Goal: Task Accomplishment & Management: Use online tool/utility

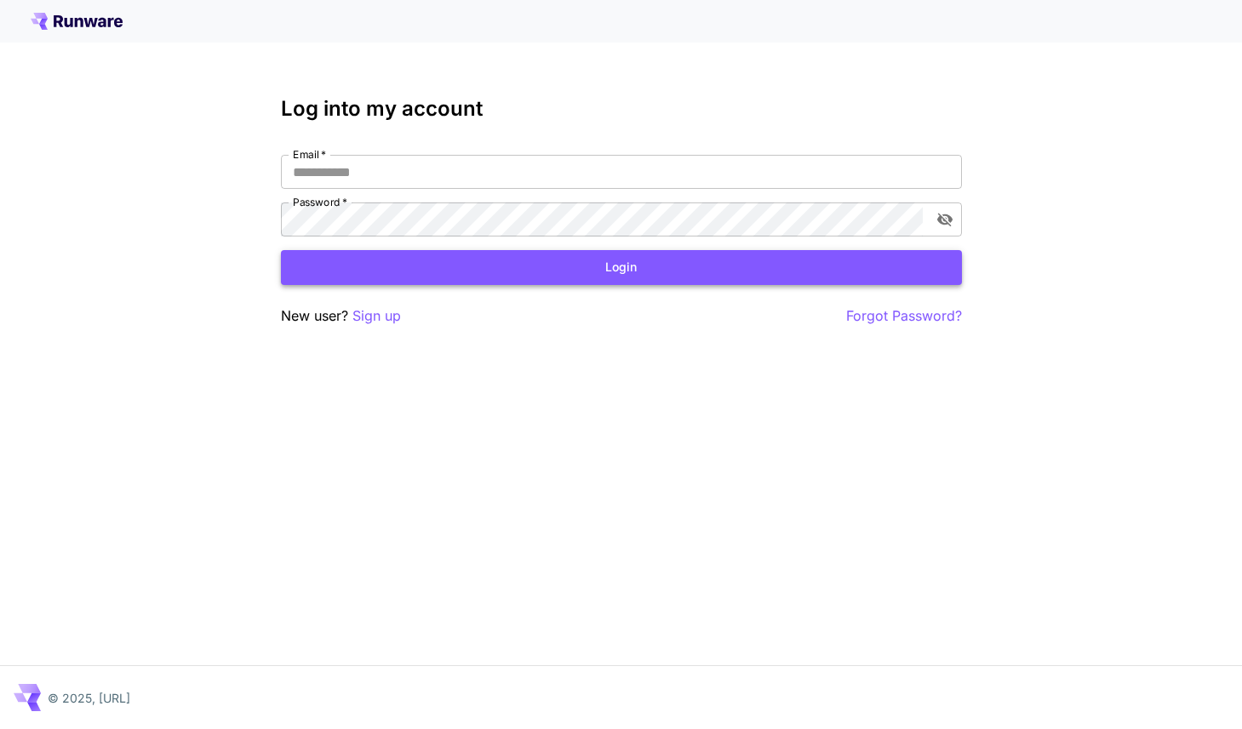
type input "**********"
click at [557, 272] on button "Login" at bounding box center [621, 267] width 681 height 35
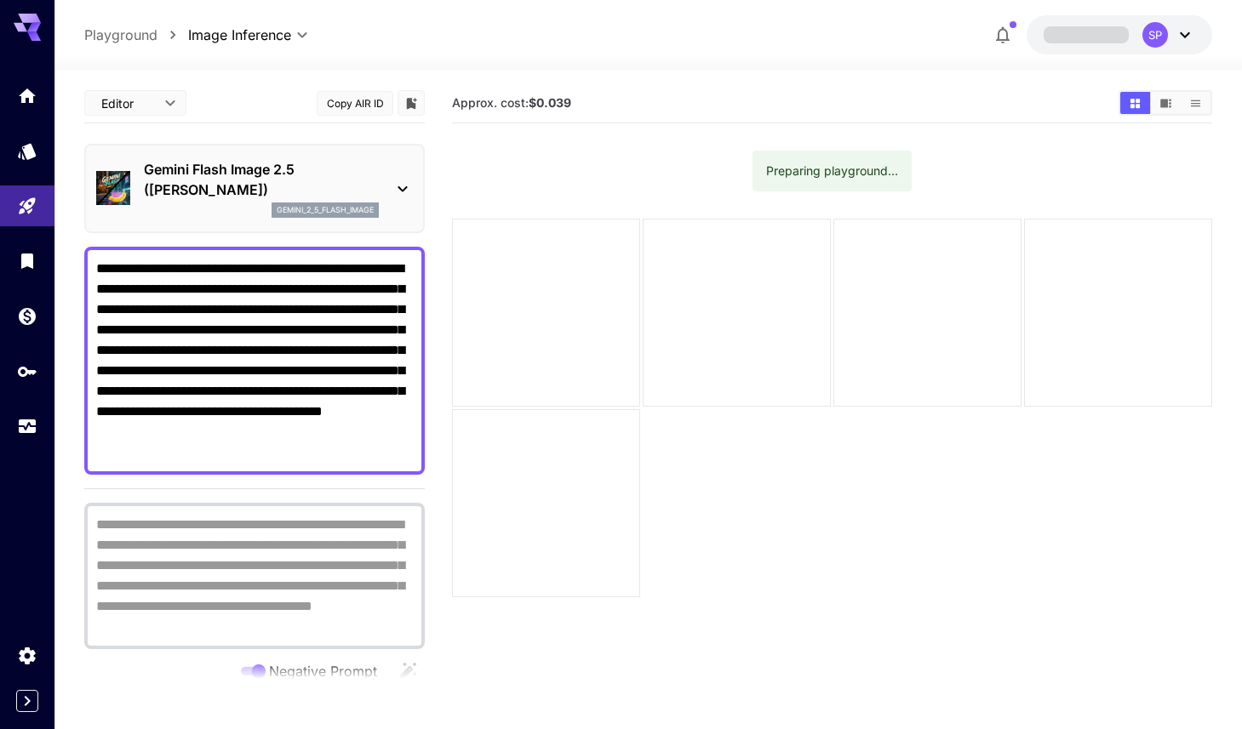
click at [244, 329] on textarea "**********" at bounding box center [254, 361] width 317 height 204
